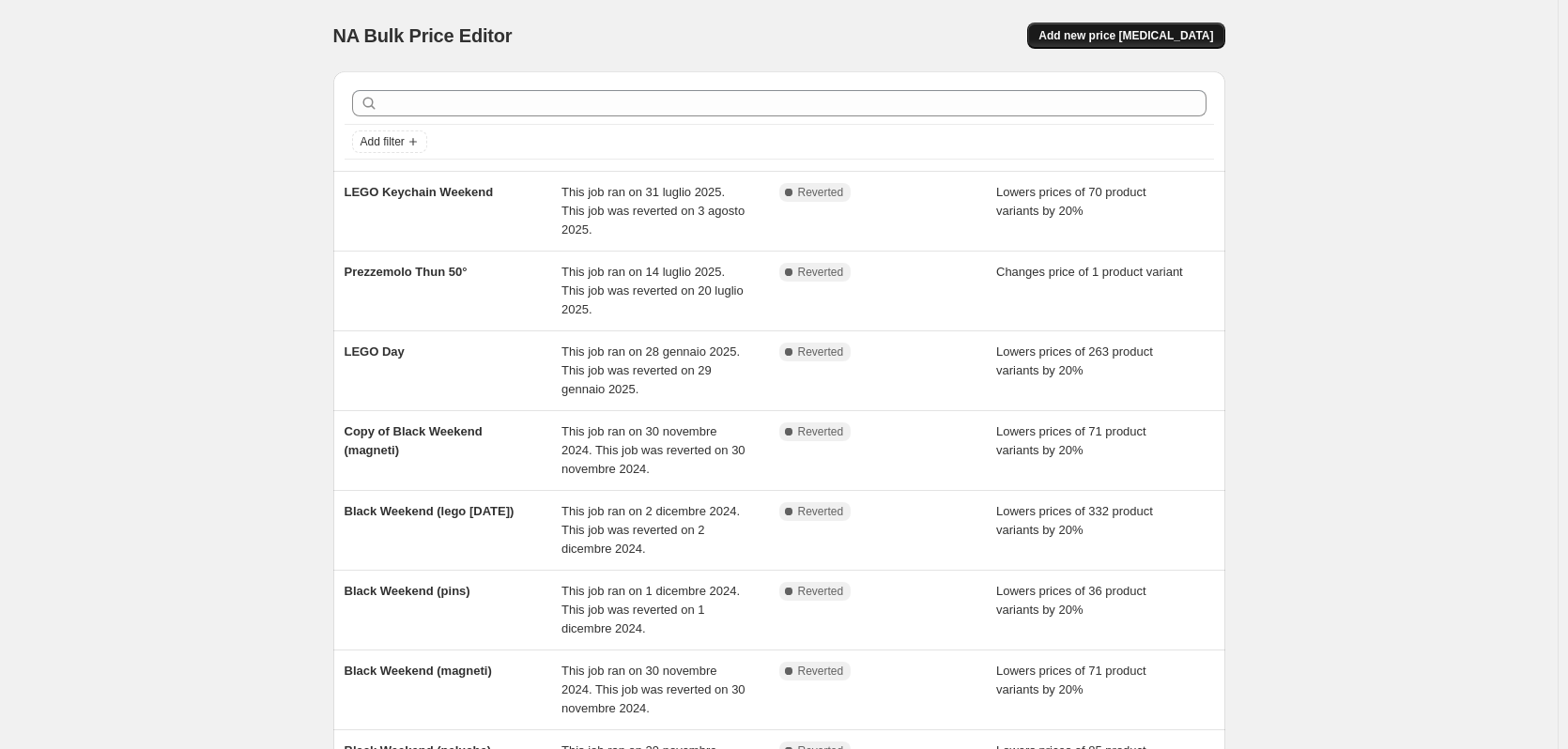
click at [1156, 36] on span "Add new price [MEDICAL_DATA]" at bounding box center [1126, 35] width 175 height 15
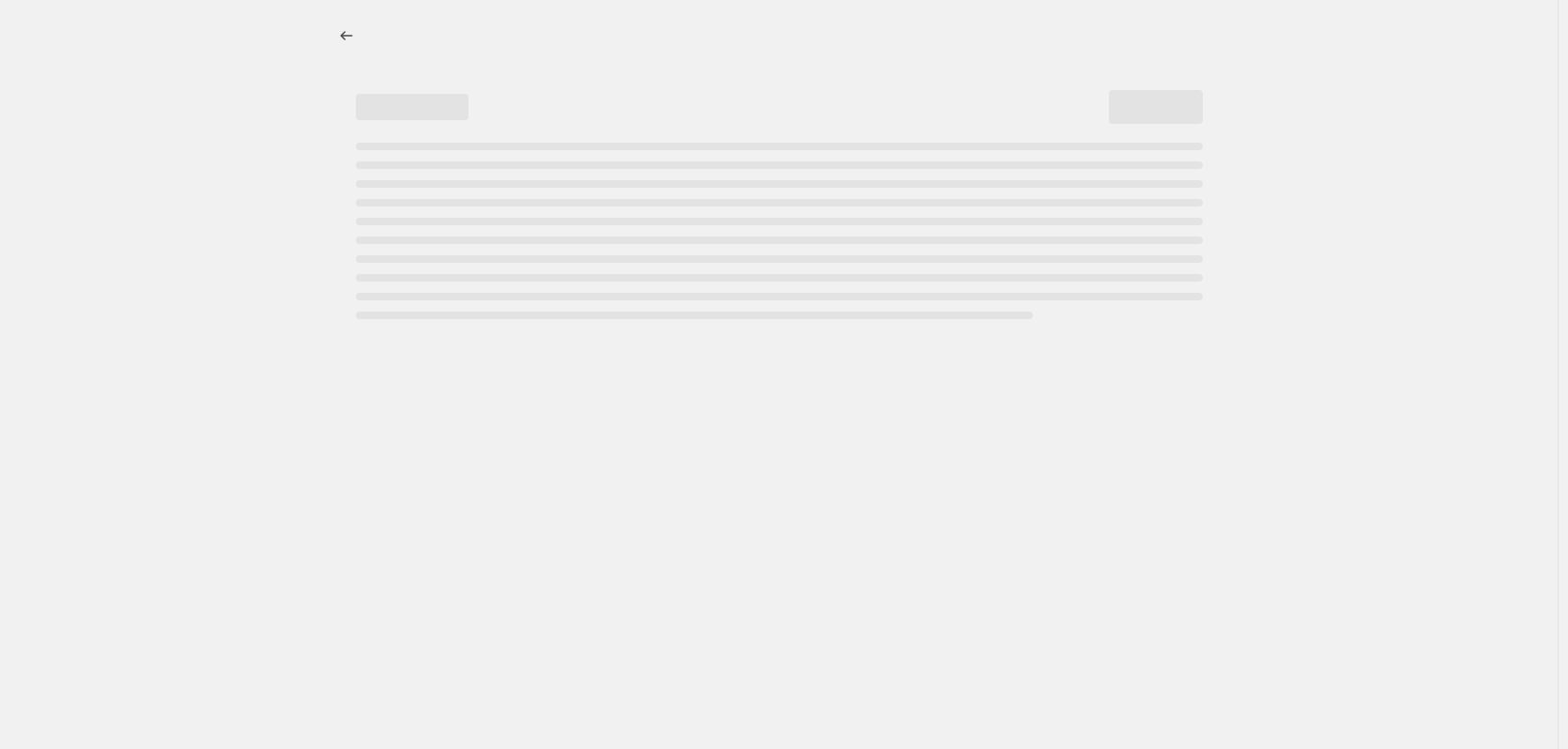
select select "percentage"
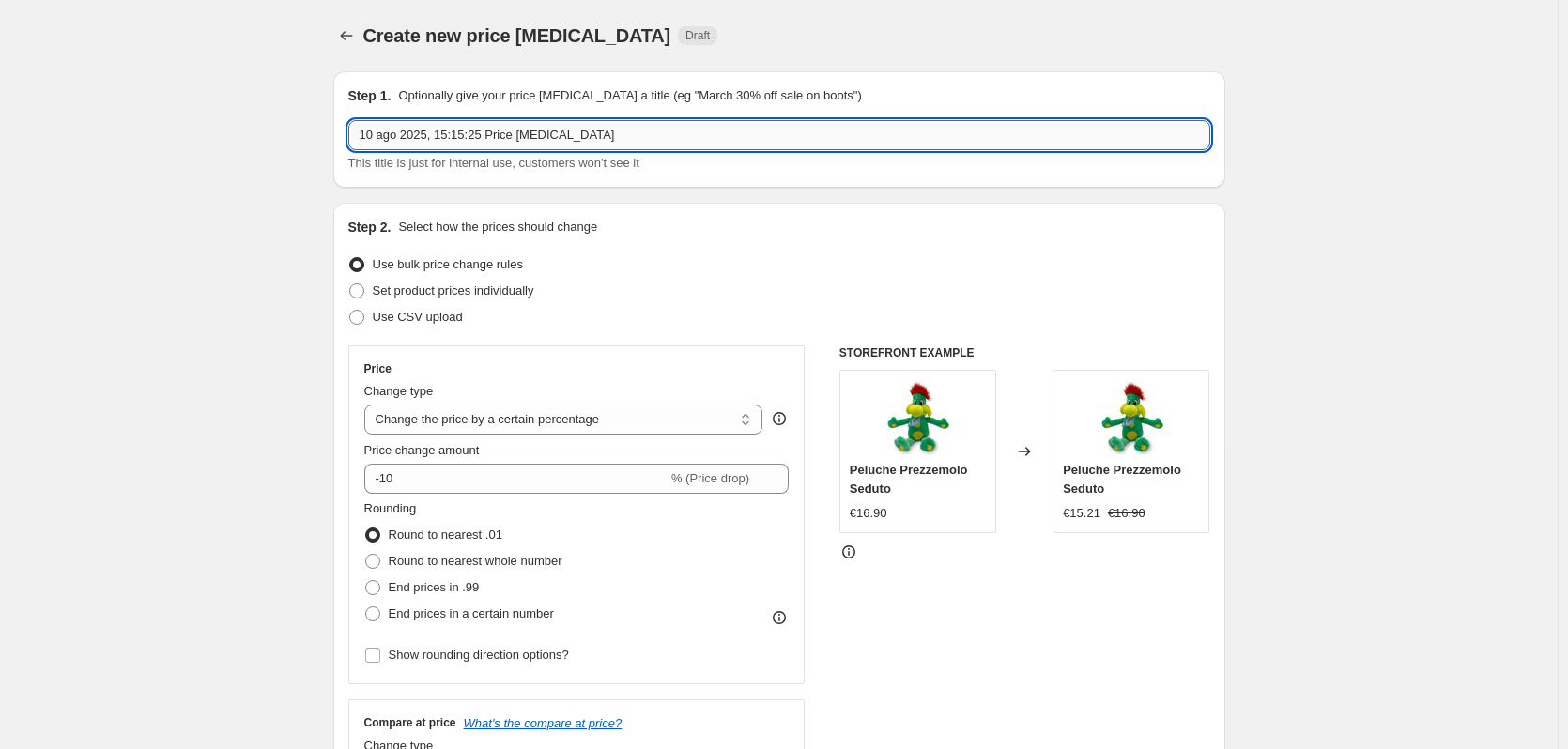
click at [638, 130] on input "10 ago 2025, 15:15:25 Price [MEDICAL_DATA]" at bounding box center [780, 135] width 862 height 30
type input "SUMMER WEEK 2025"
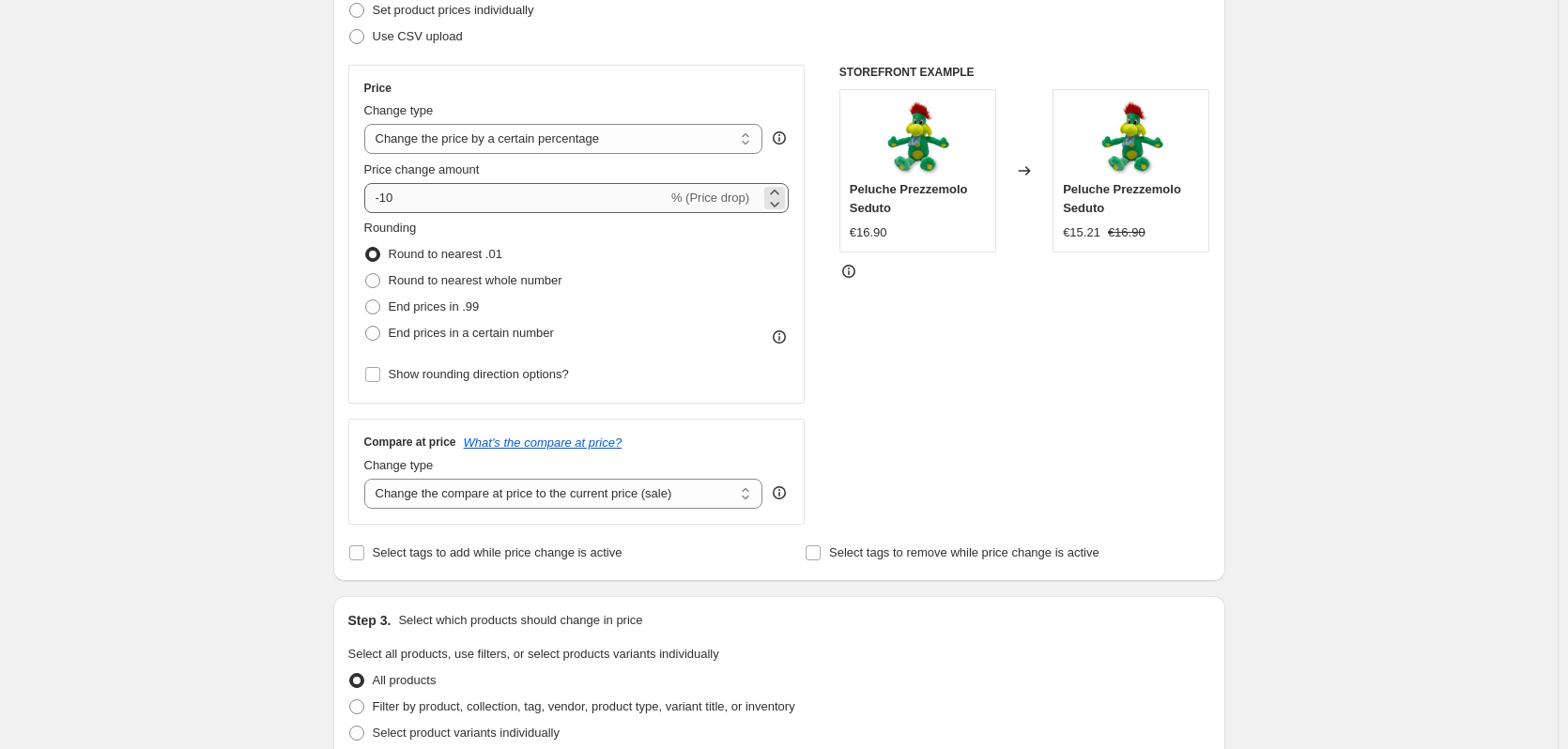
scroll to position [282, 0]
click at [607, 145] on select "Change the price to a certain amount Change the price by a certain amount Chang…" at bounding box center [564, 138] width 399 height 30
click at [149, 195] on div "Create new price [MEDICAL_DATA]. This page is ready Create new price [MEDICAL_D…" at bounding box center [779, 657] width 1557 height 1877
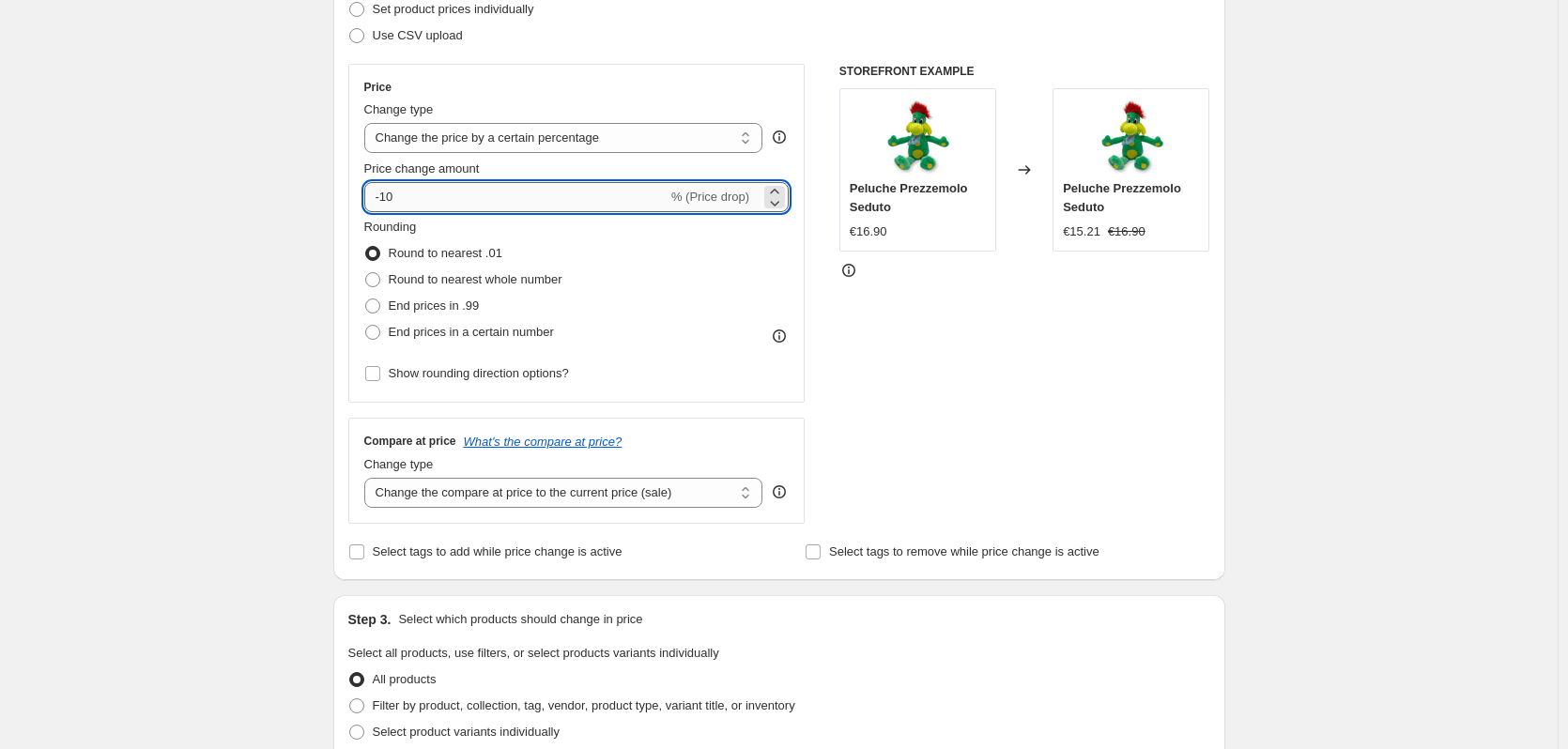
click at [383, 200] on input "-10" at bounding box center [515, 197] width 303 height 30
type input "-30"
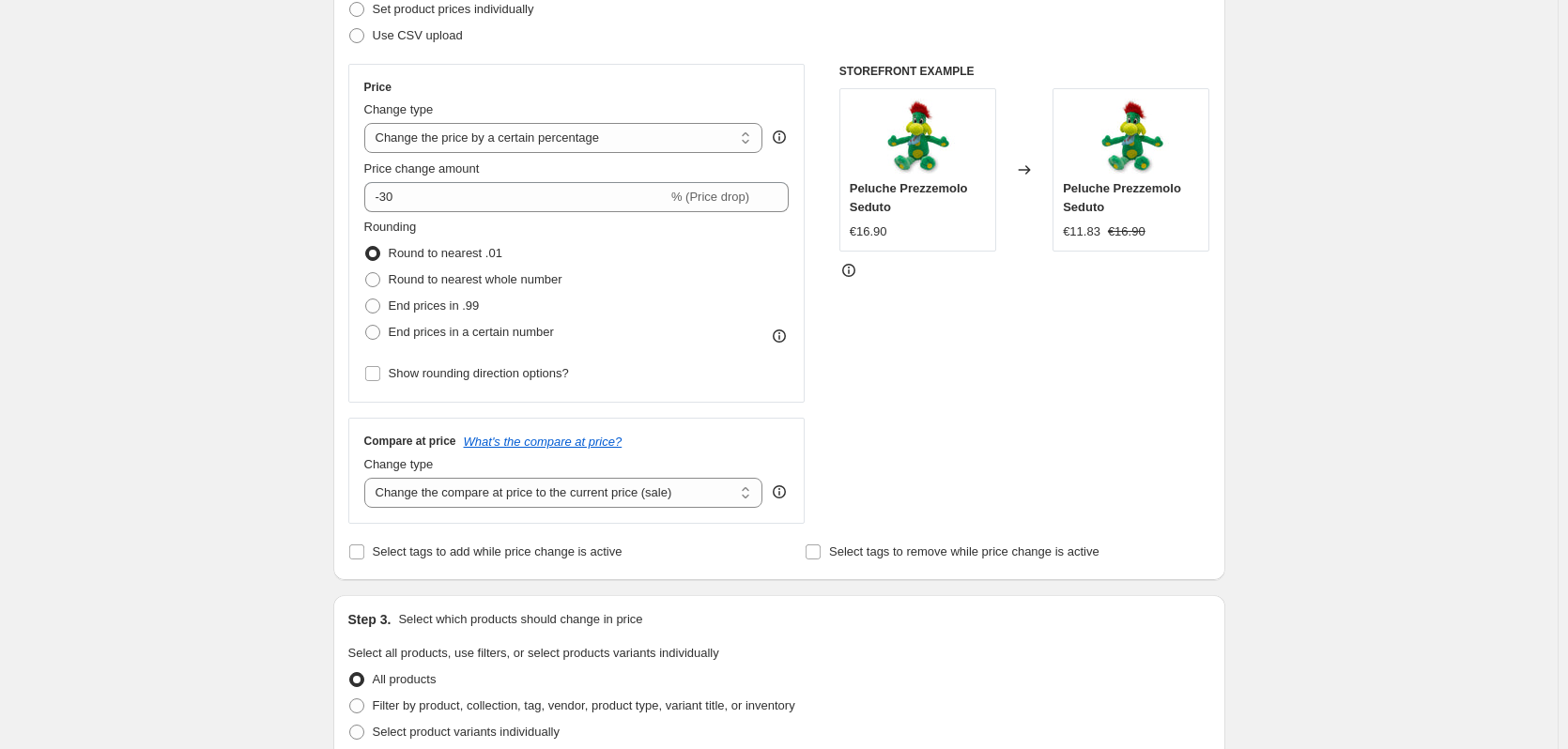
click at [187, 207] on div "Create new price [MEDICAL_DATA]. This page is ready Create new price [MEDICAL_D…" at bounding box center [779, 657] width 1557 height 1877
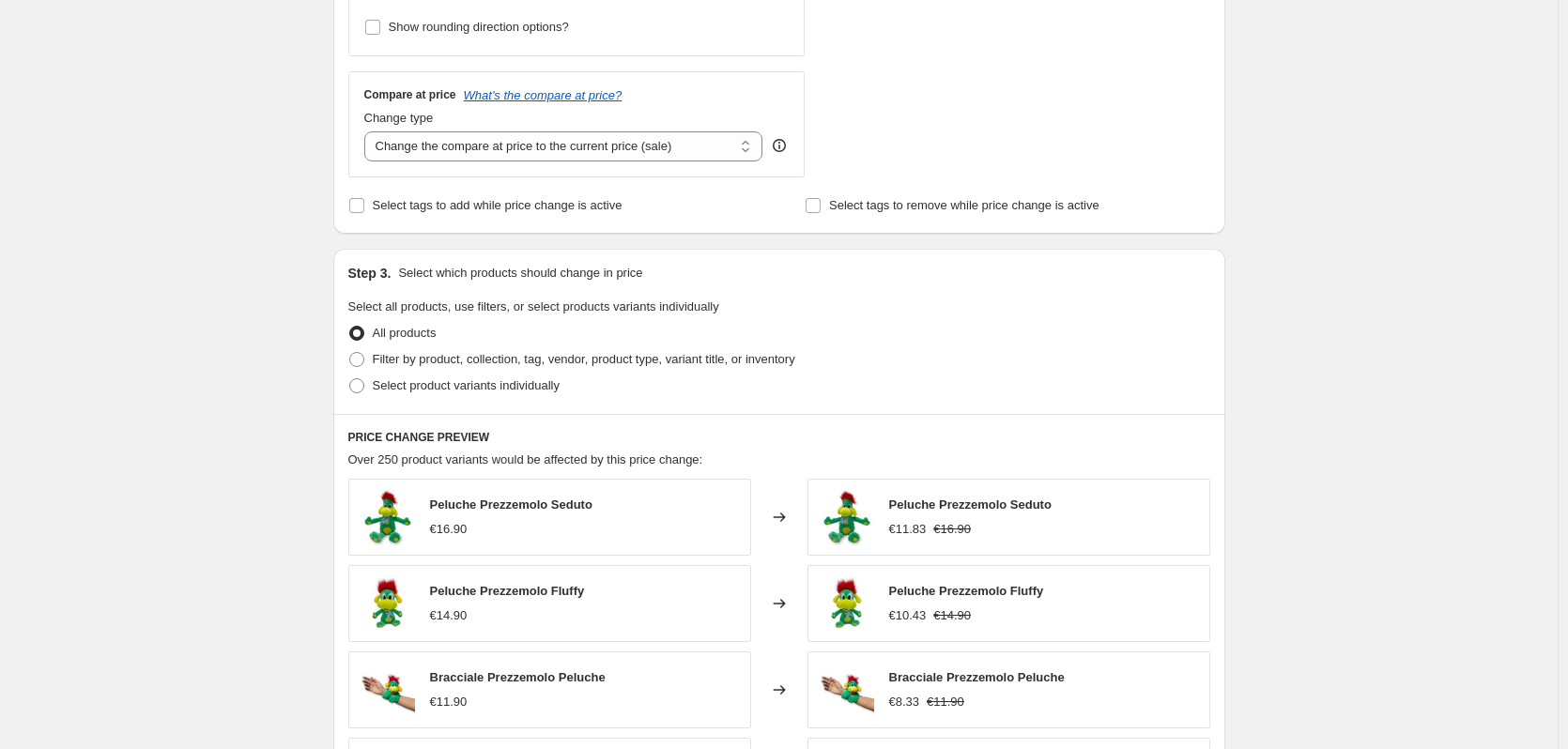
scroll to position [658, 0]
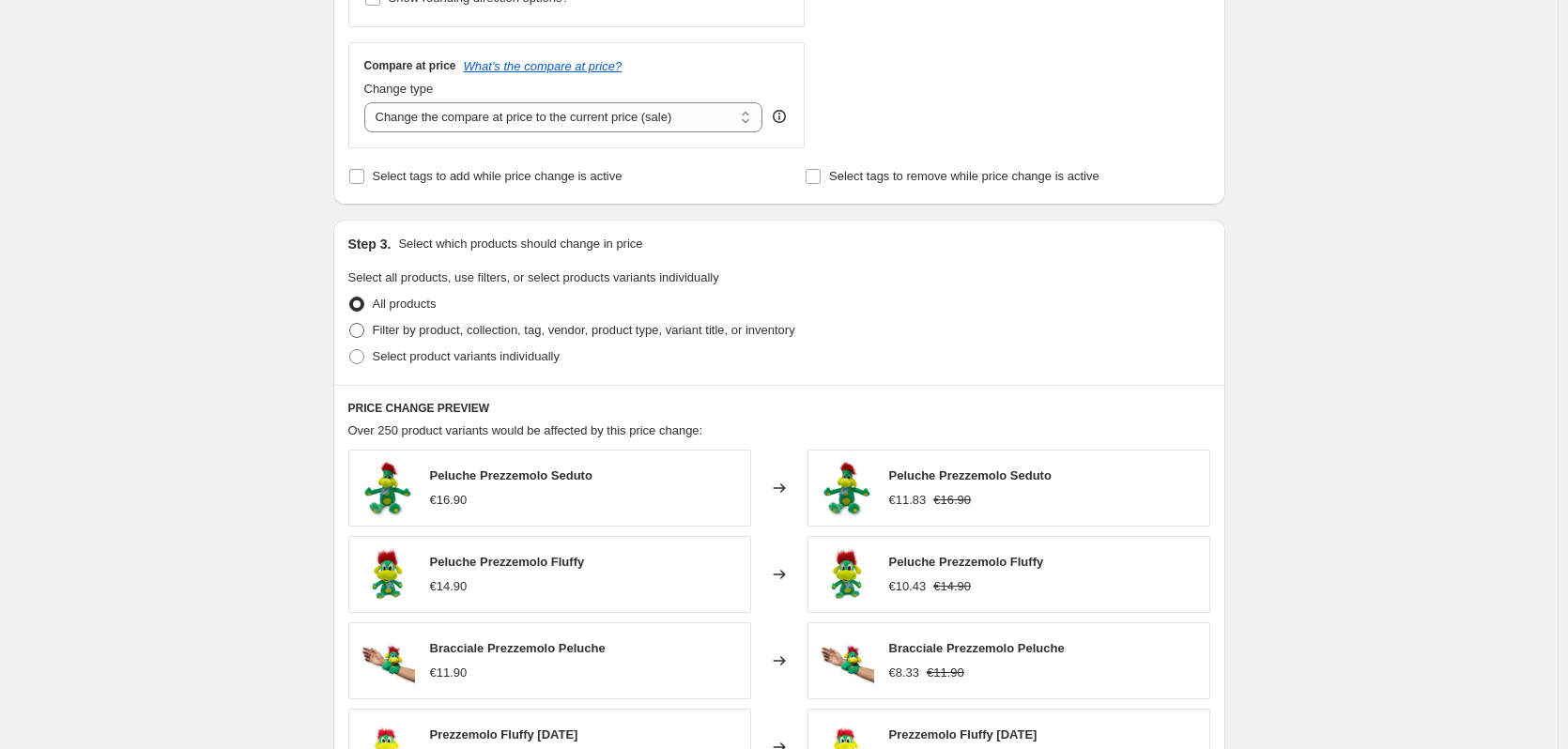
click at [499, 331] on span "Filter by product, collection, tag, vendor, product type, variant title, or inv…" at bounding box center [583, 330] width 422 height 14
click at [351, 324] on input "Filter by product, collection, tag, vendor, product type, variant title, or inv…" at bounding box center [350, 323] width 1 height 1
radio input "true"
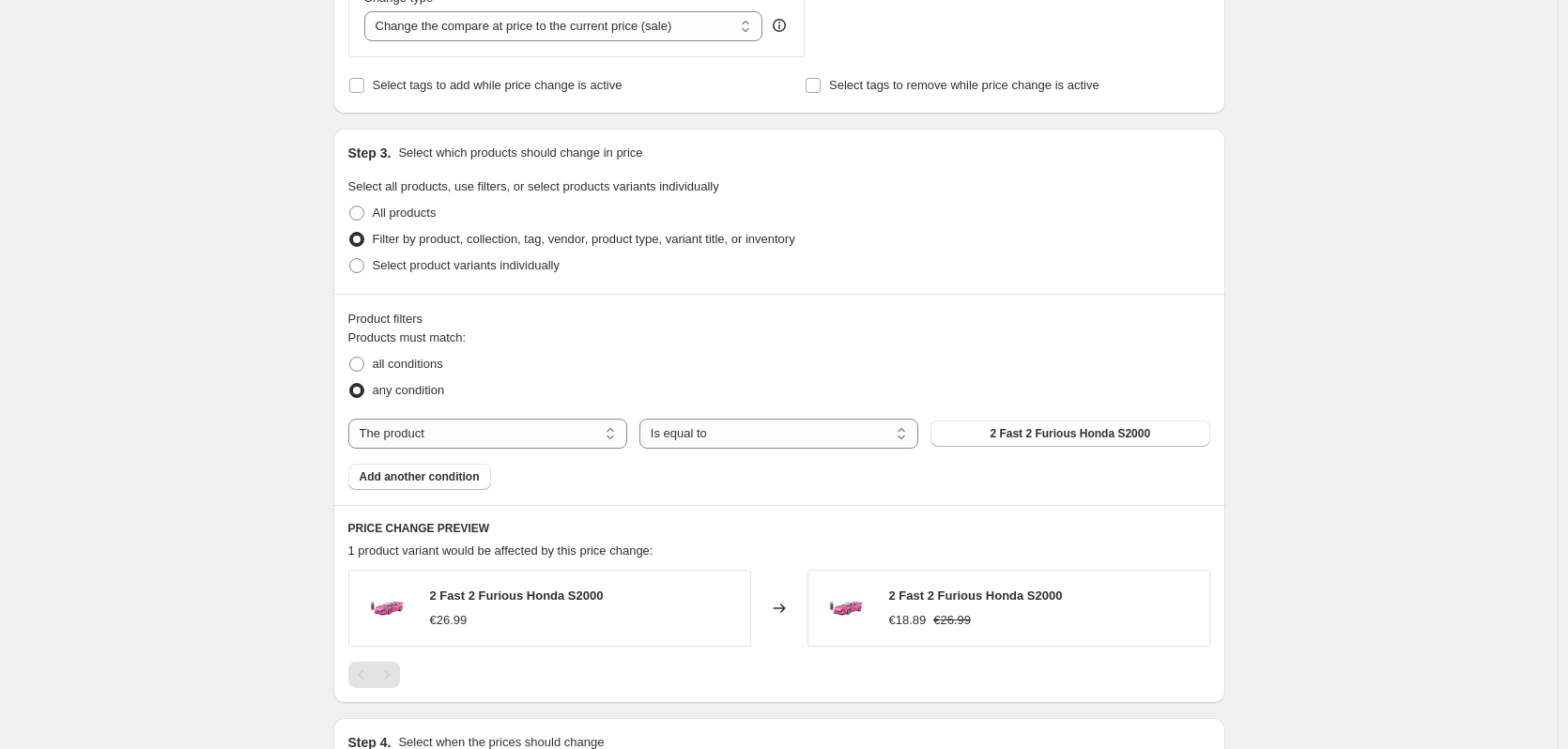
scroll to position [751, 0]
click at [434, 440] on select "The product The product's collection The product's tag The product's vendor The…" at bounding box center [488, 431] width 279 height 30
select select "collection"
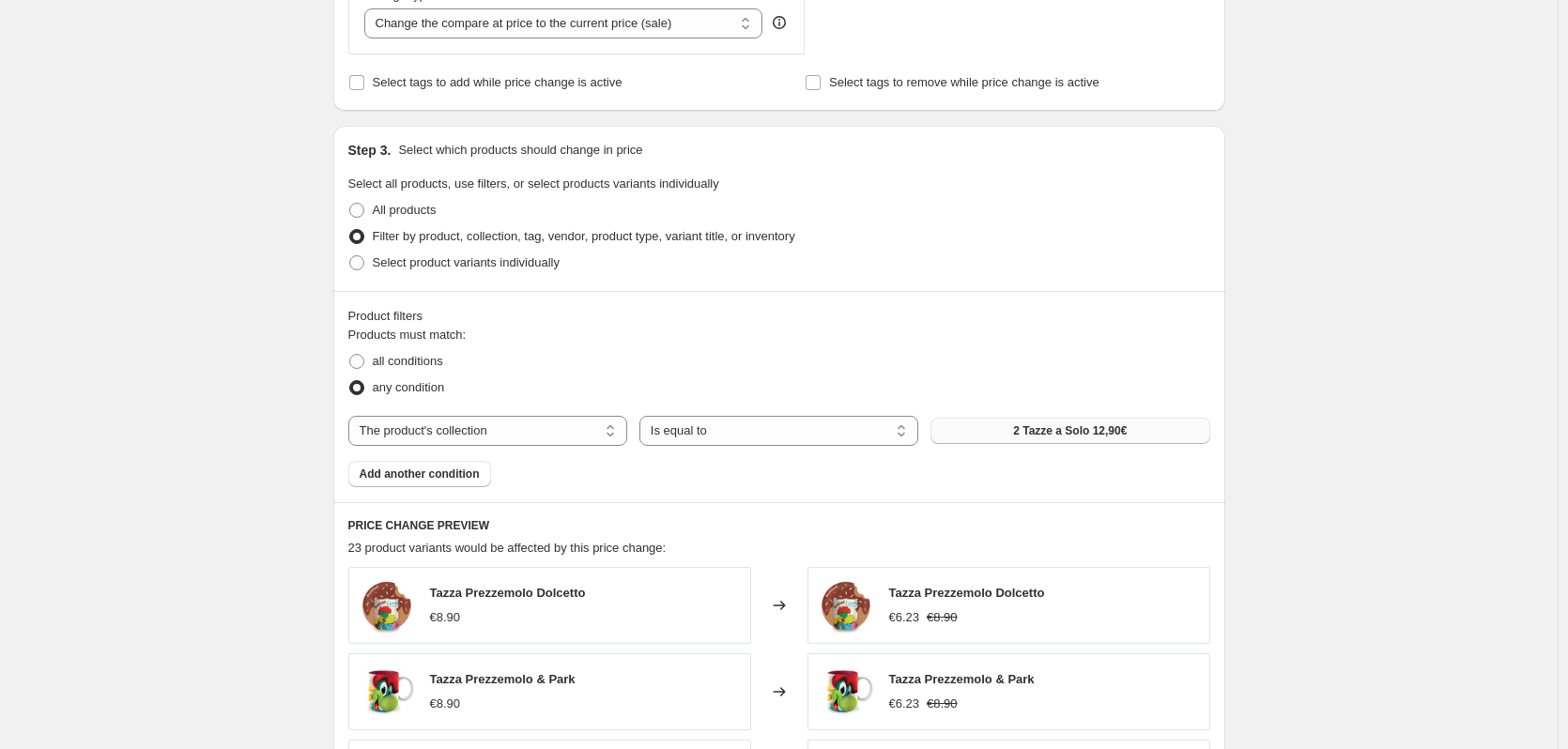
click at [1071, 423] on button "2 Tazze a Solo 12,90€" at bounding box center [1069, 431] width 279 height 26
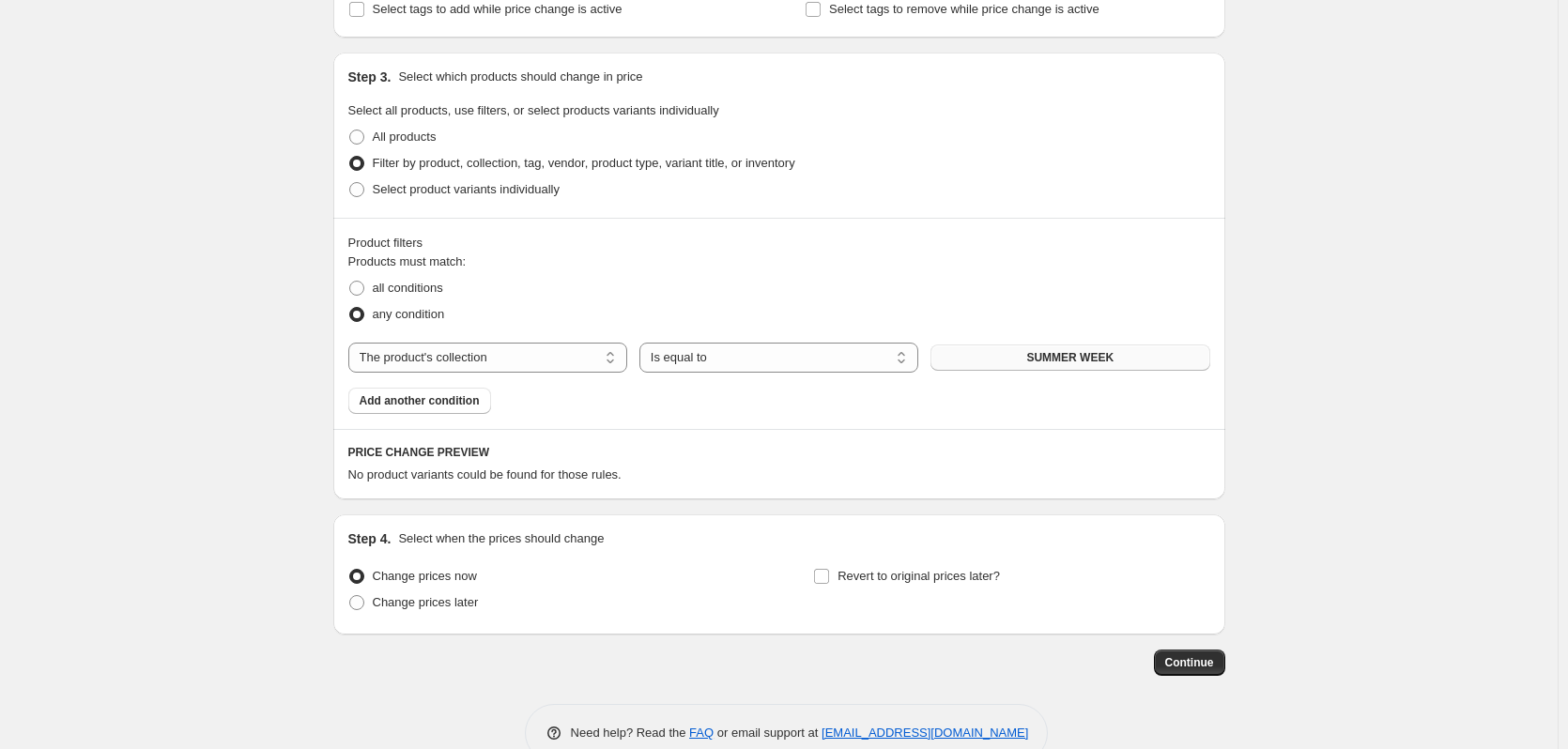
scroll to position [845, 0]
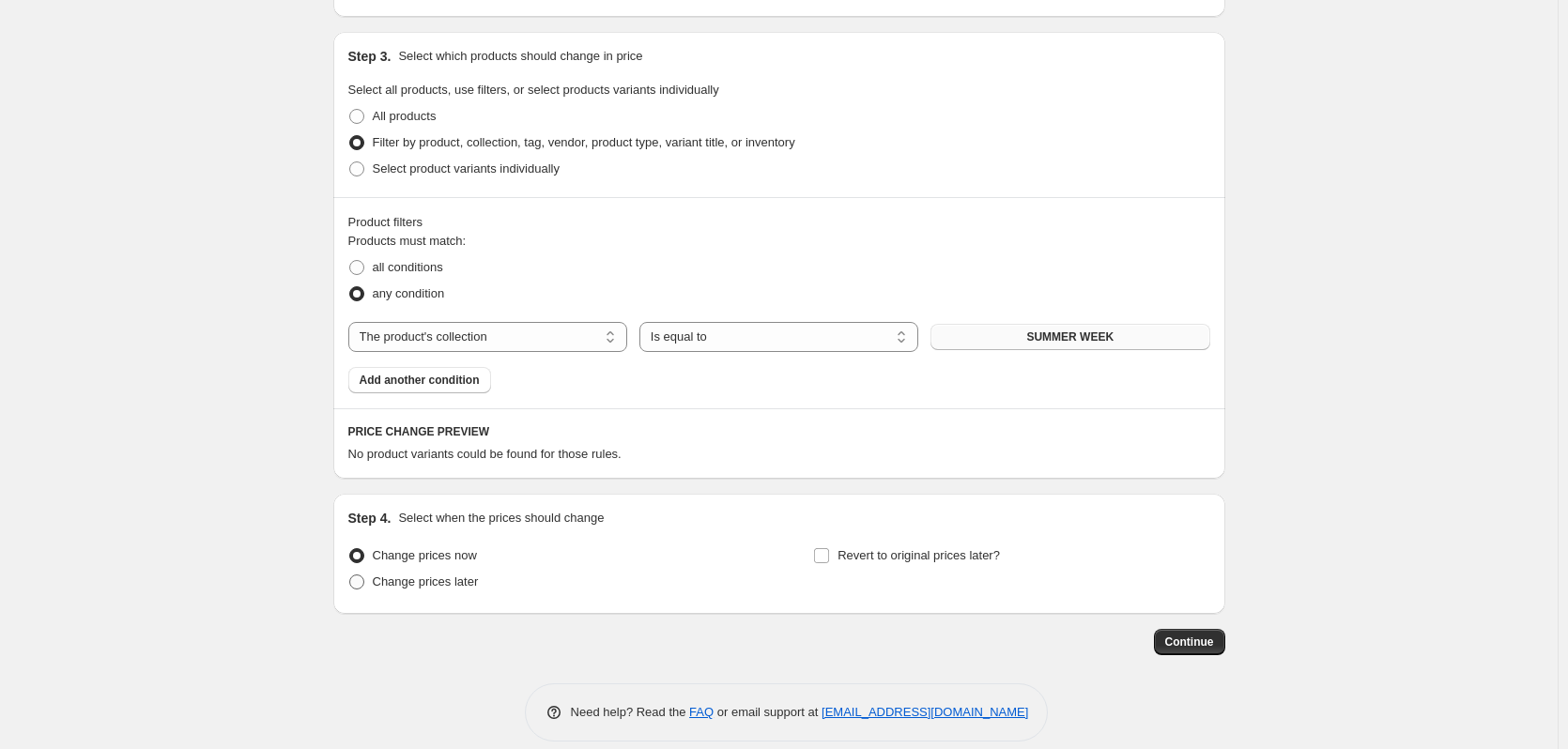
click at [391, 587] on span "Change prices later" at bounding box center [425, 582] width 106 height 14
click at [351, 575] on input "Change prices later" at bounding box center [350, 575] width 1 height 1
radio input "true"
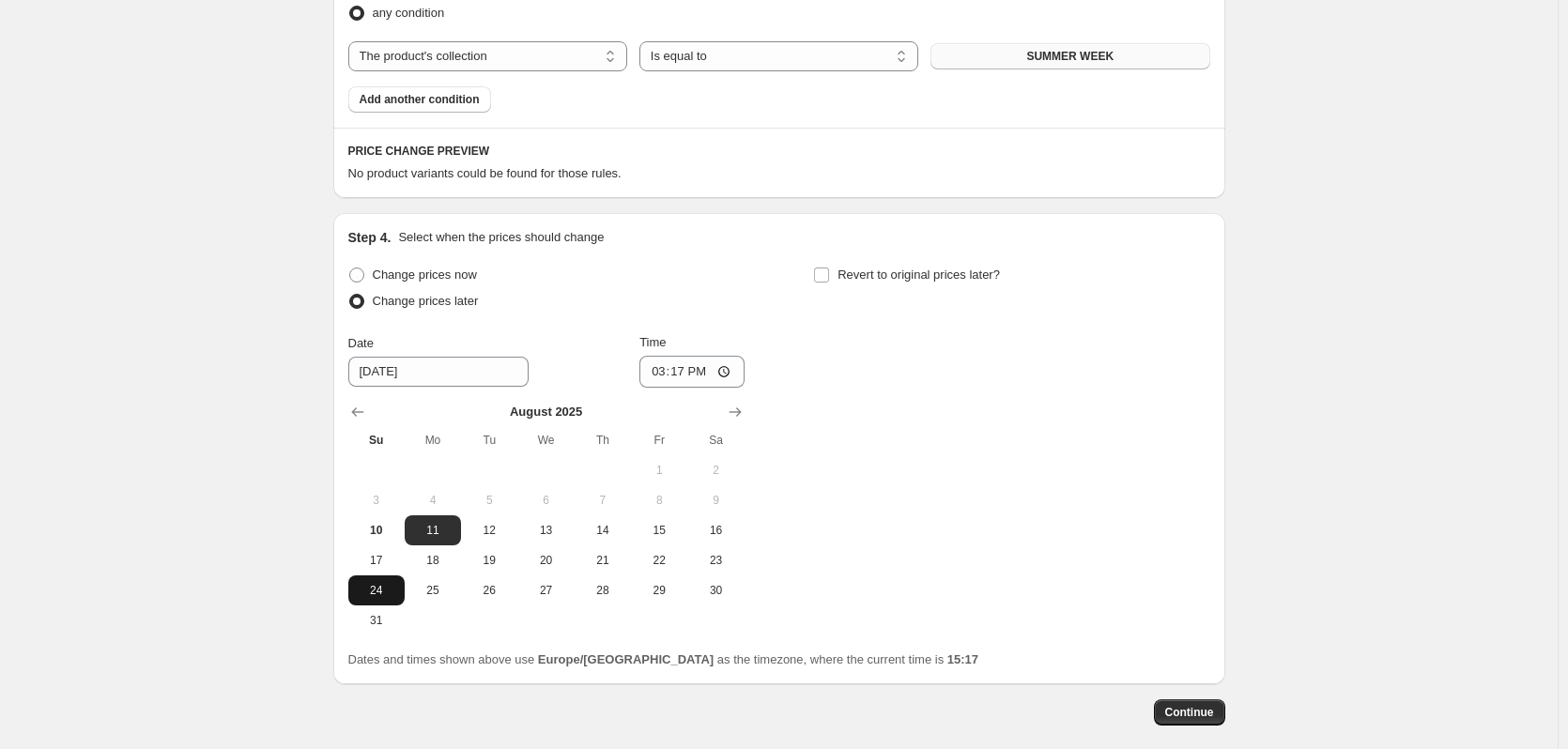
scroll to position [1126, 0]
click at [451, 532] on span "11" at bounding box center [433, 529] width 42 height 15
click at [695, 368] on input "15:17" at bounding box center [692, 371] width 105 height 32
type input "00:00"
click at [873, 276] on span "Revert to original prices later?" at bounding box center [919, 273] width 163 height 14
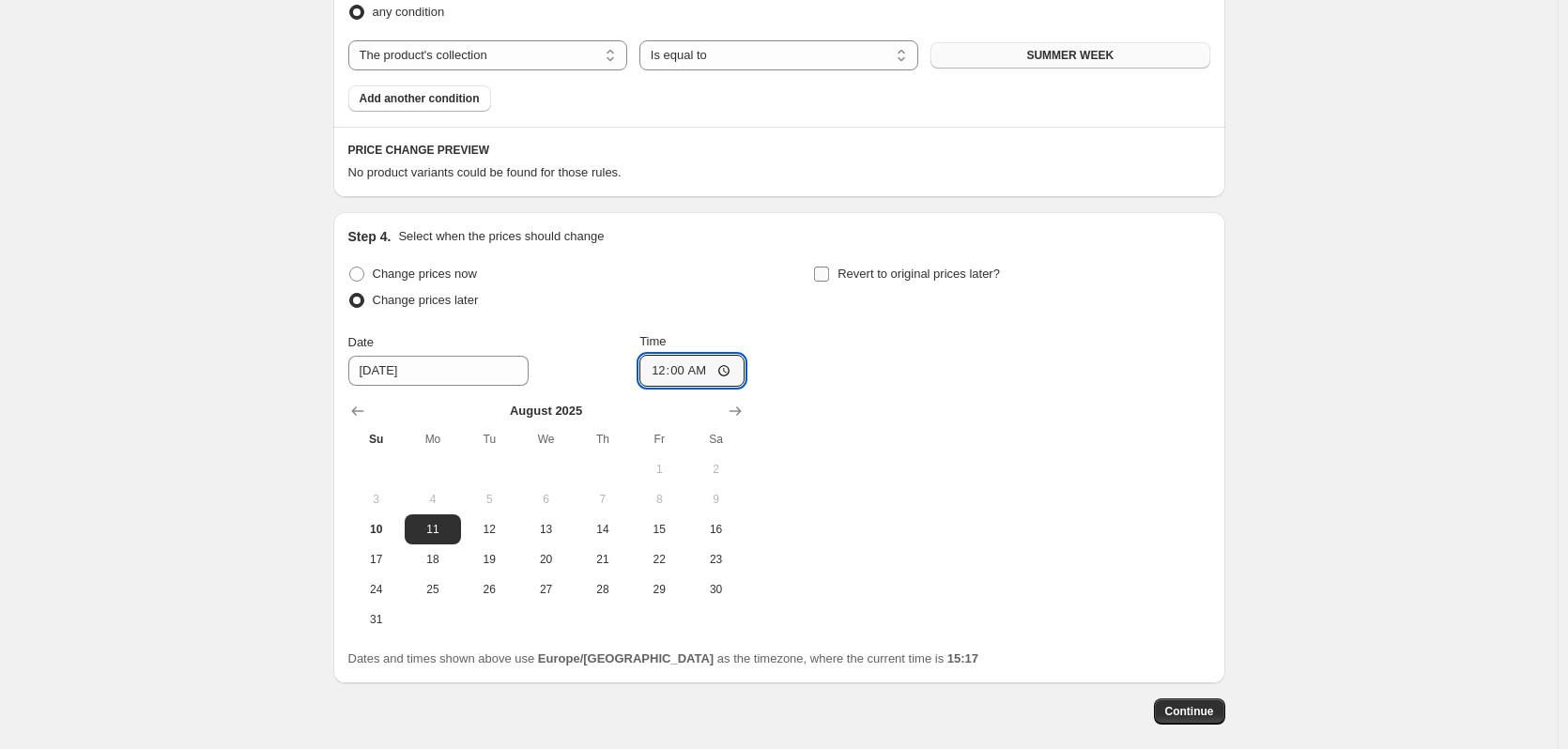
click at [829, 276] on input "Revert to original prices later?" at bounding box center [821, 273] width 15 height 15
checkbox input "true"
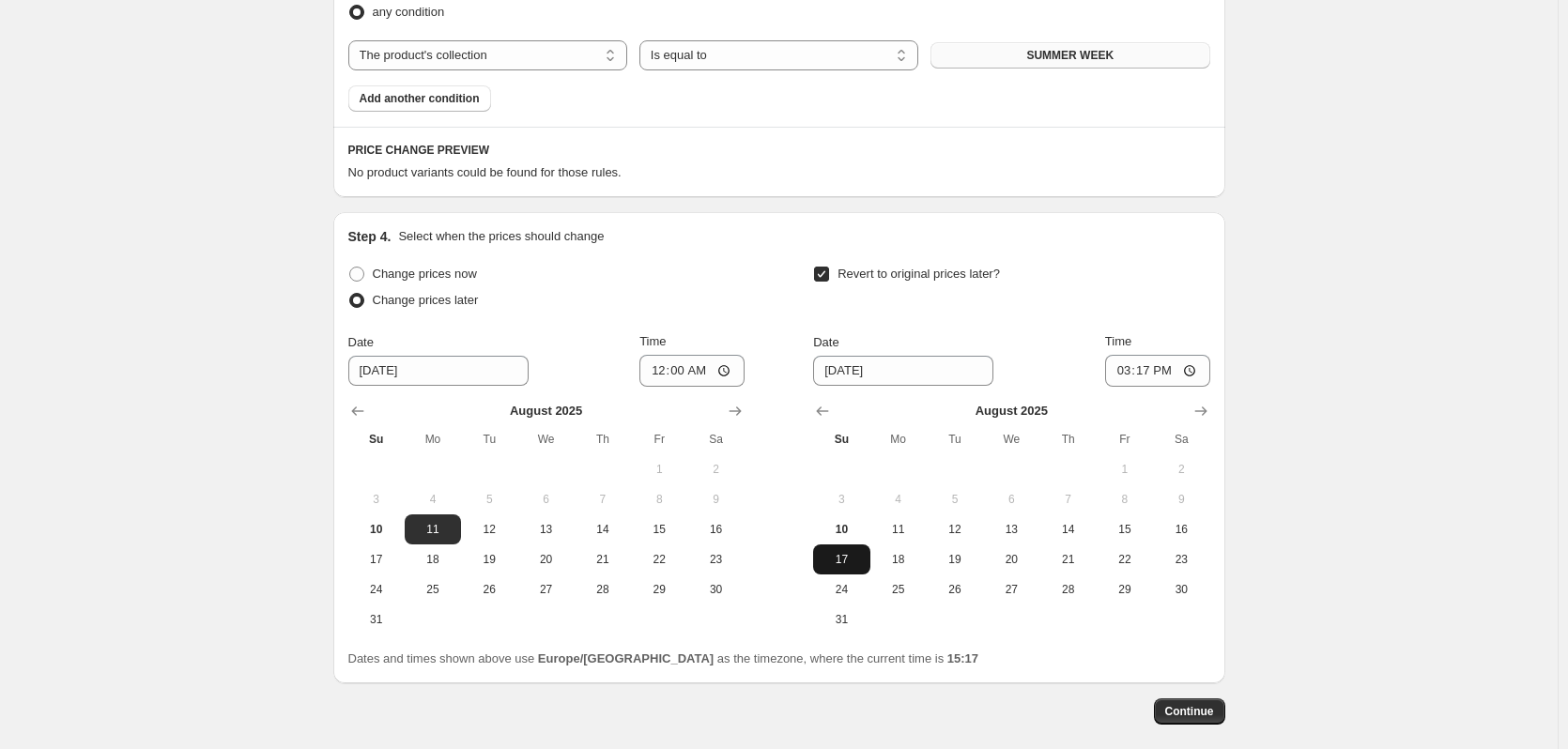
click at [856, 558] on span "17" at bounding box center [841, 559] width 42 height 15
click at [1153, 369] on input "15:17" at bounding box center [1158, 371] width 105 height 32
type input "23:59"
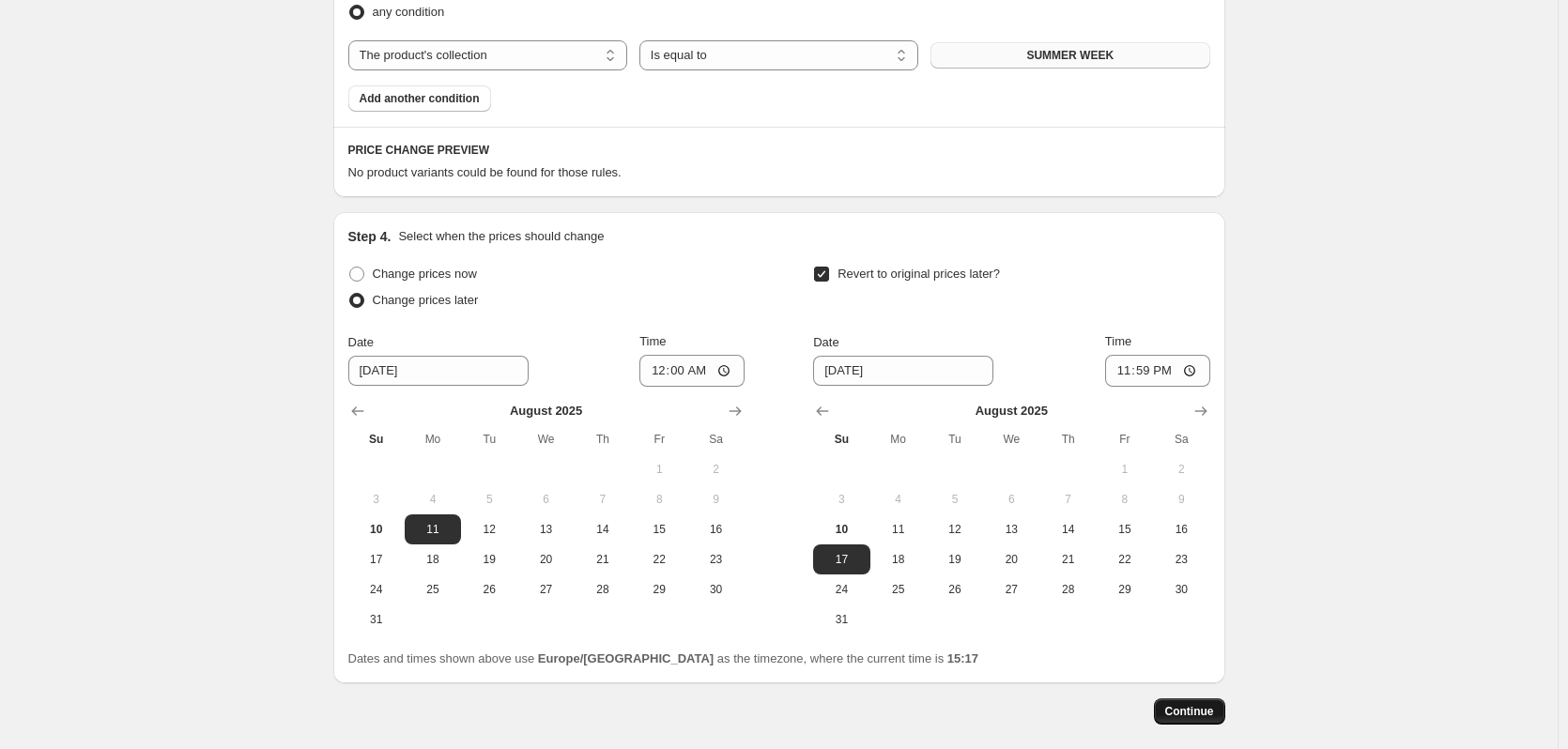
click at [1209, 705] on span "Continue" at bounding box center [1189, 711] width 49 height 15
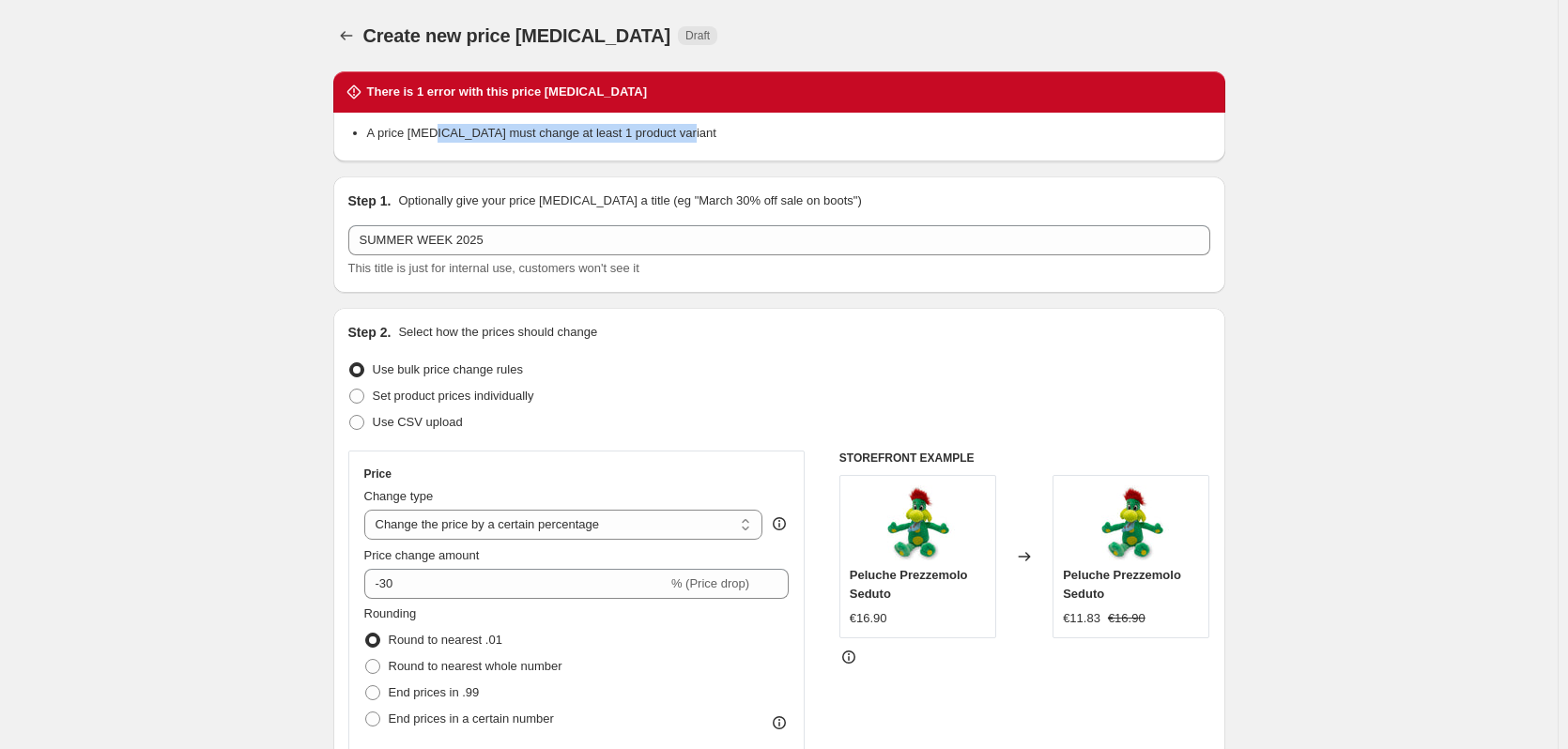
drag, startPoint x: 563, startPoint y: 125, endPoint x: 734, endPoint y: 121, distance: 171.0
click at [734, 121] on div "A price [MEDICAL_DATA] must change at least 1 product variant" at bounding box center [780, 136] width 892 height 49
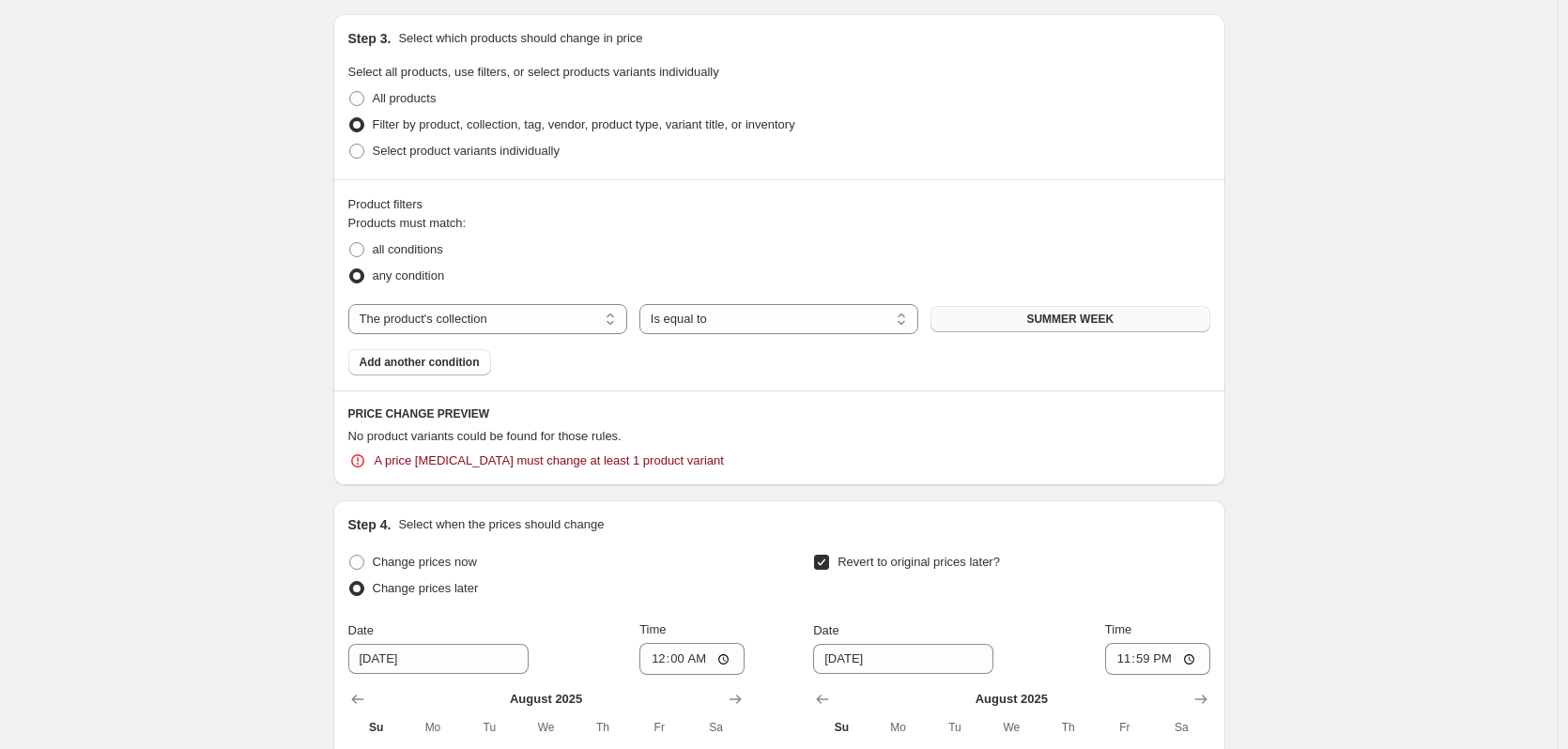
scroll to position [878, 0]
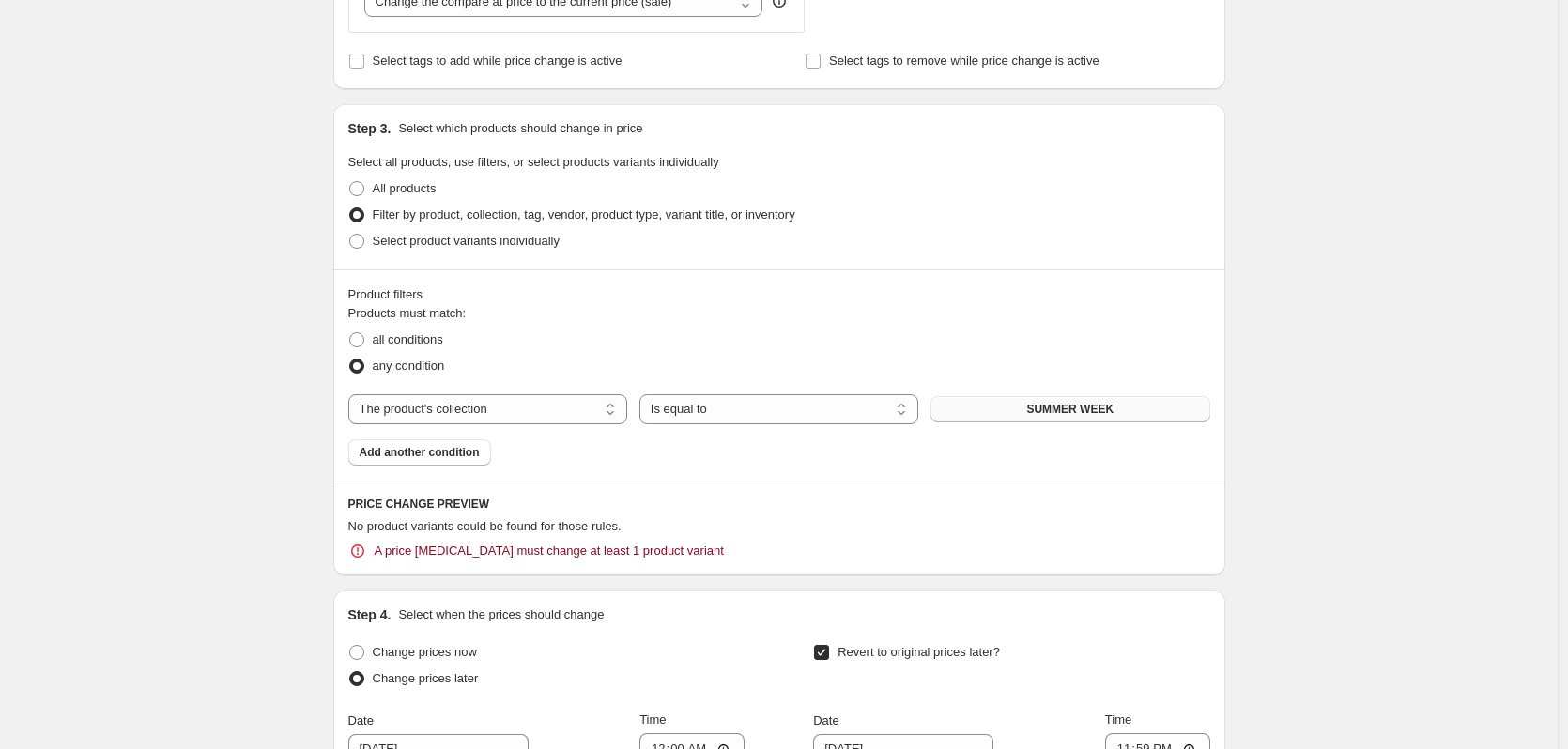
drag, startPoint x: 641, startPoint y: 121, endPoint x: 867, endPoint y: 227, distance: 249.6
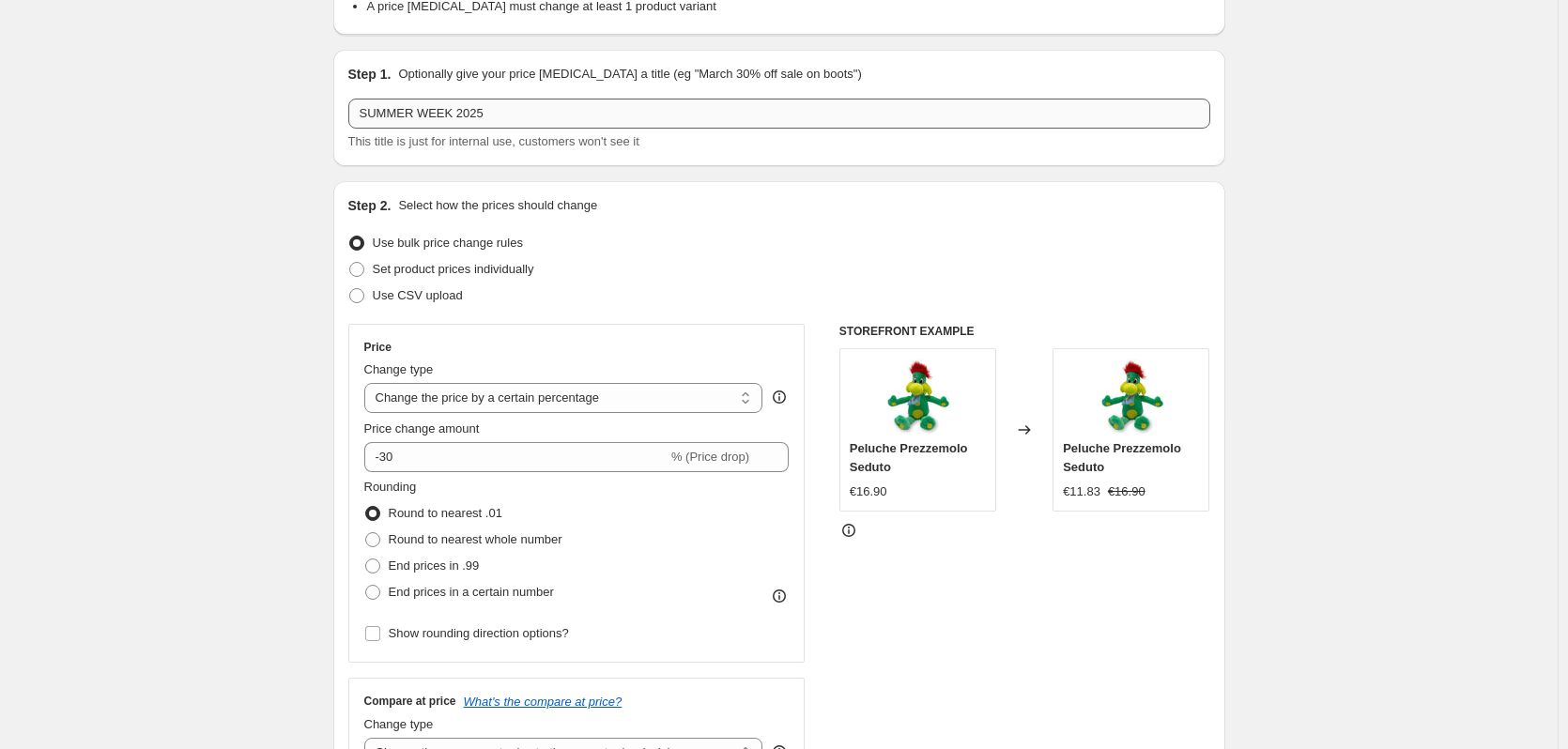
scroll to position [0, 0]
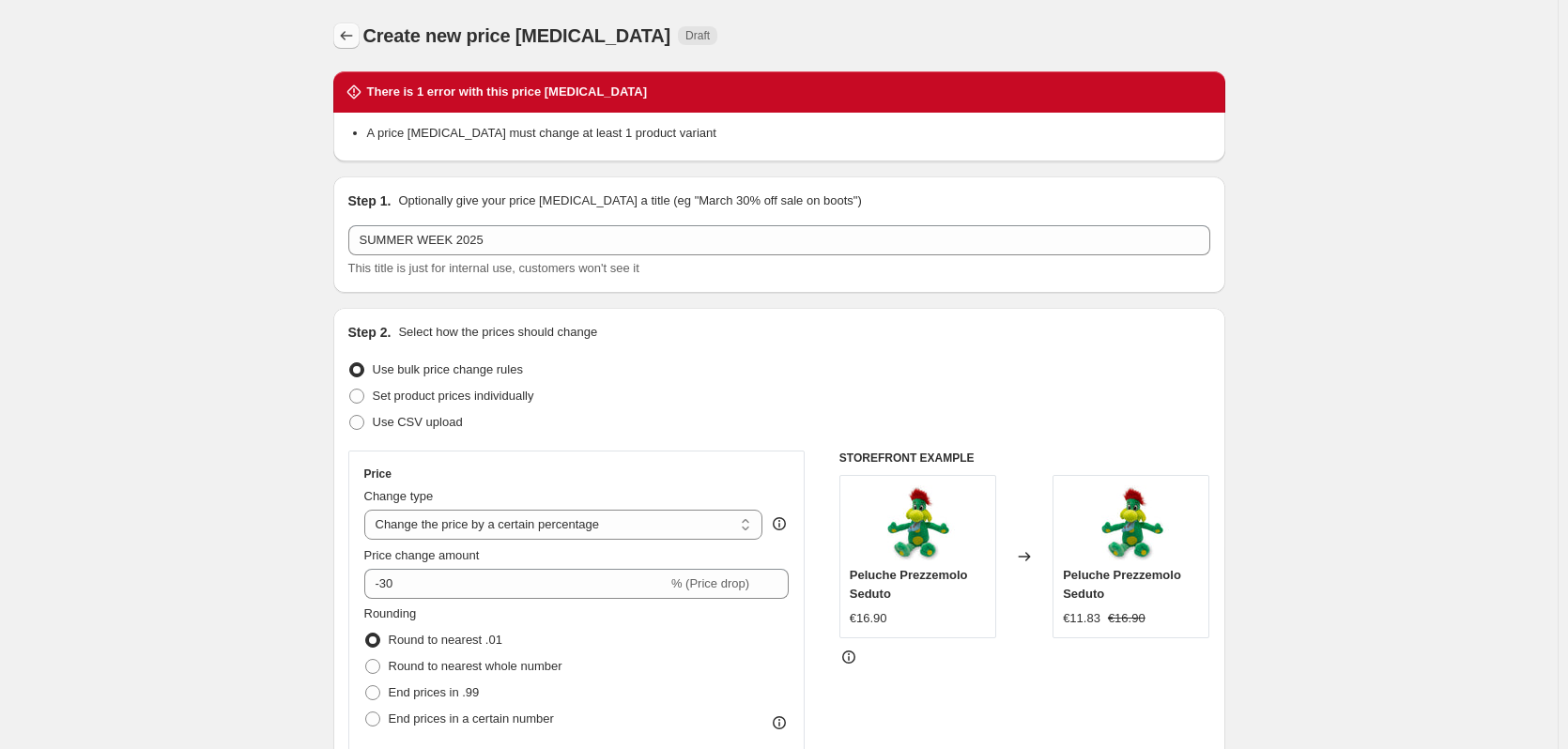
click at [346, 31] on icon "Price change jobs" at bounding box center [346, 35] width 19 height 19
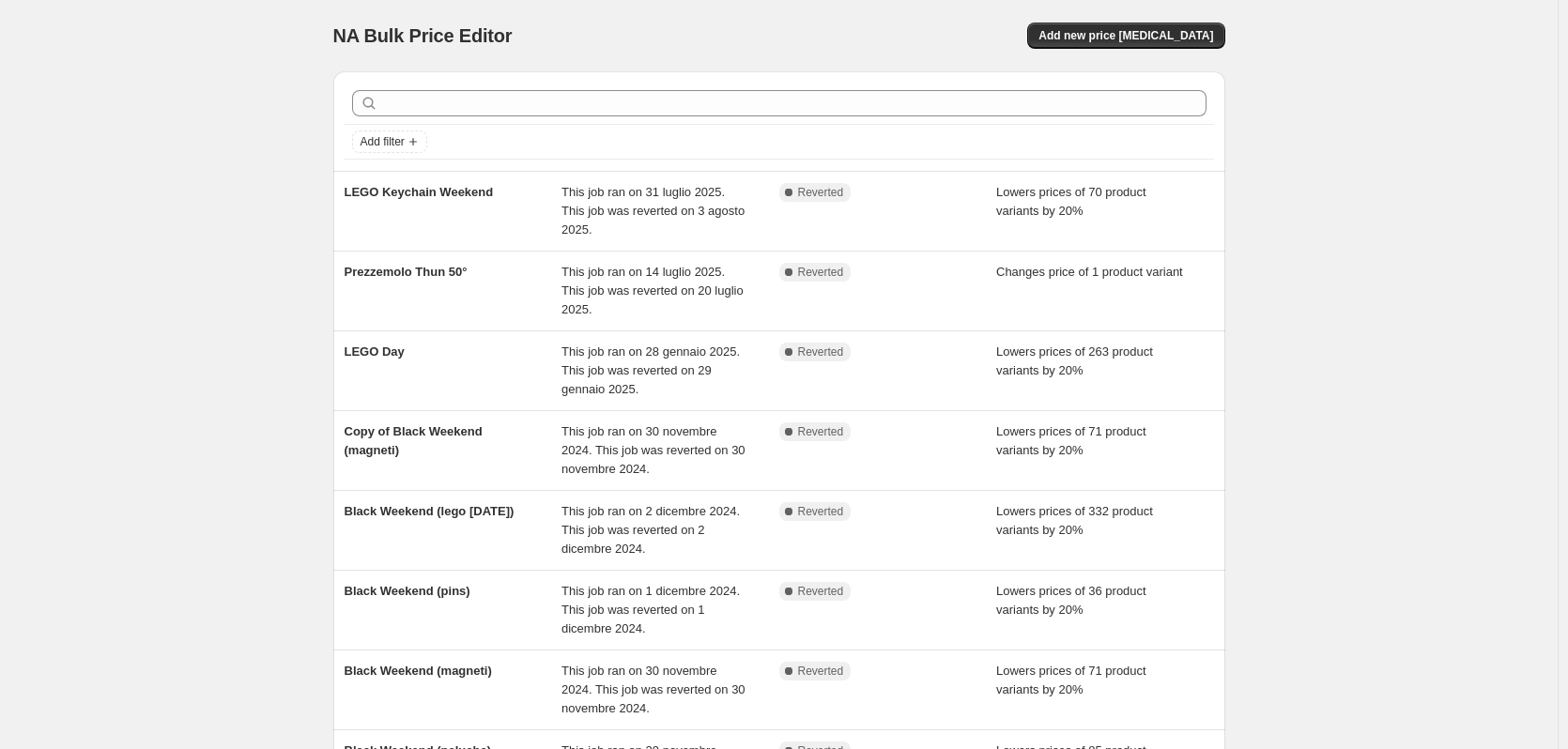
click at [352, 34] on span "NA Bulk Price Editor" at bounding box center [423, 36] width 180 height 21
click at [295, 78] on div "NA Bulk Price Editor. This page is ready NA Bulk Price Editor Add new price [ME…" at bounding box center [779, 577] width 1557 height 1155
click at [214, 264] on div "NA Bulk Price Editor. This page is ready NA Bulk Price Editor Add new price [ME…" at bounding box center [779, 577] width 1557 height 1155
